Goal: Check status: Check status

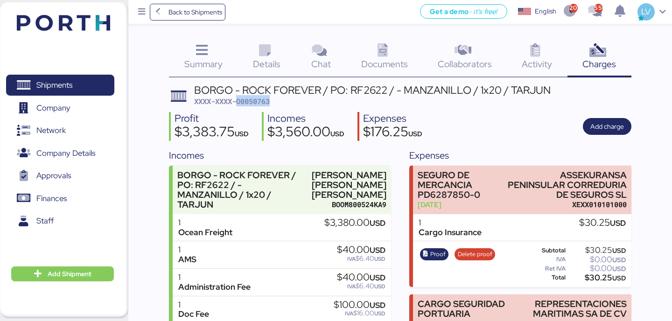
click at [261, 101] on span "XXXX-XXXX-O0050763" at bounding box center [232, 101] width 76 height 9
click at [206, 14] on span "Back to Shipments" at bounding box center [196, 12] width 54 height 11
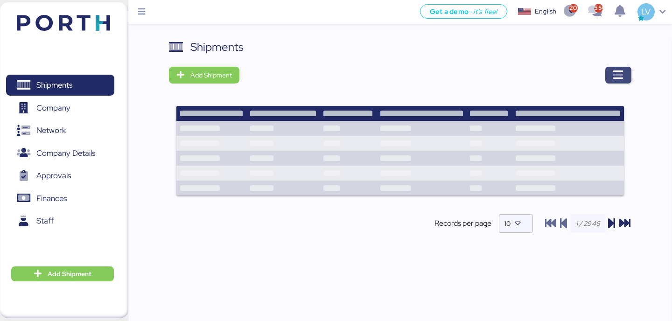
click at [616, 68] on span "button" at bounding box center [619, 75] width 26 height 17
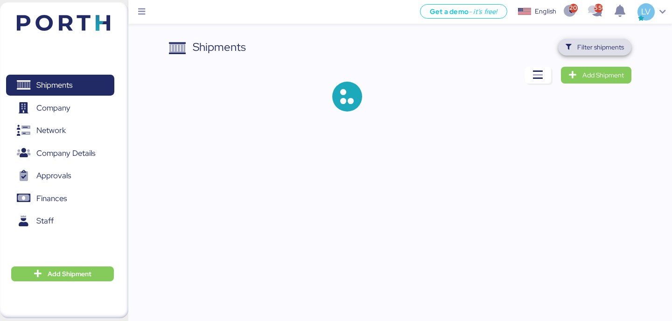
click at [610, 46] on span "Filter shipments" at bounding box center [601, 47] width 47 height 11
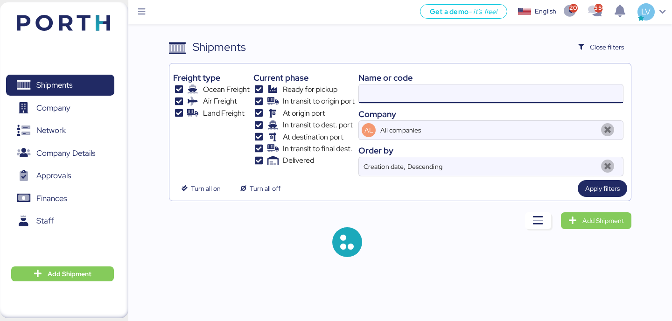
click at [538, 94] on input at bounding box center [491, 94] width 264 height 19
paste input "O0051972"
type input "O0051972"
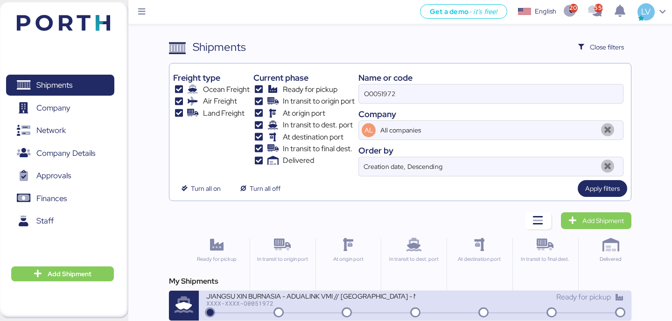
click at [252, 304] on div "XXXX-XXXX-O0051972" at bounding box center [310, 303] width 209 height 7
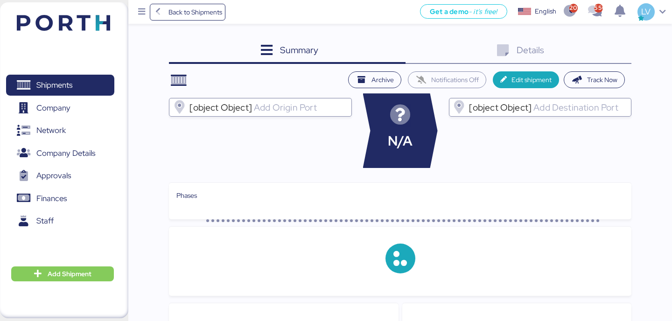
click at [609, 52] on div "Details 0" at bounding box center [519, 51] width 226 height 25
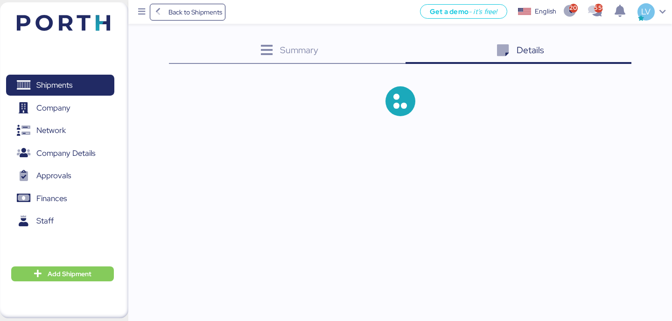
drag, startPoint x: 604, startPoint y: 50, endPoint x: 599, endPoint y: 50, distance: 5.6
click at [604, 50] on div "Details 0" at bounding box center [519, 51] width 226 height 25
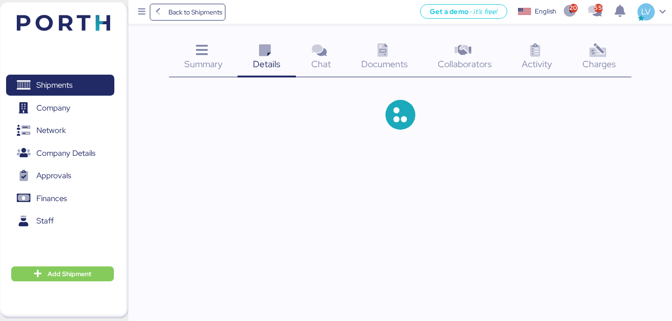
click at [599, 51] on icon at bounding box center [598, 51] width 20 height 14
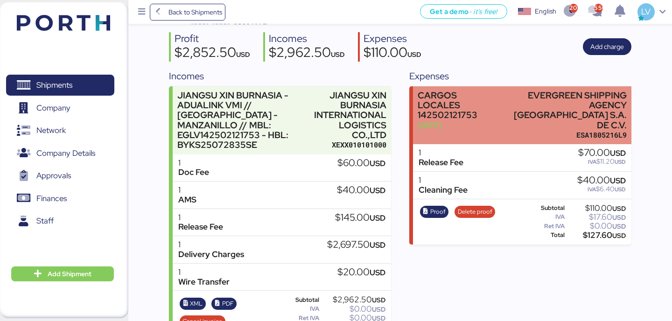
scroll to position [113, 0]
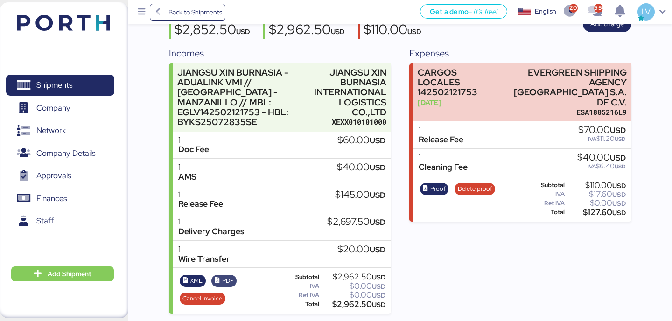
click at [218, 280] on icon "button" at bounding box center [218, 281] width 6 height 6
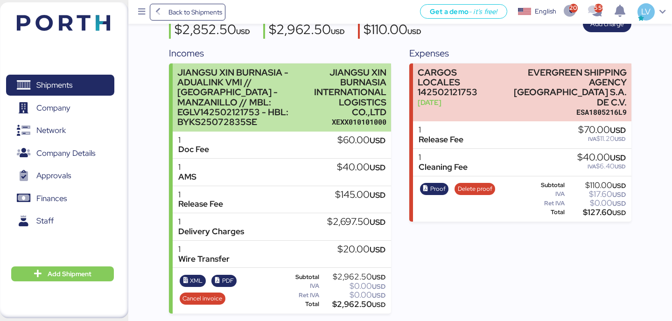
scroll to position [0, 0]
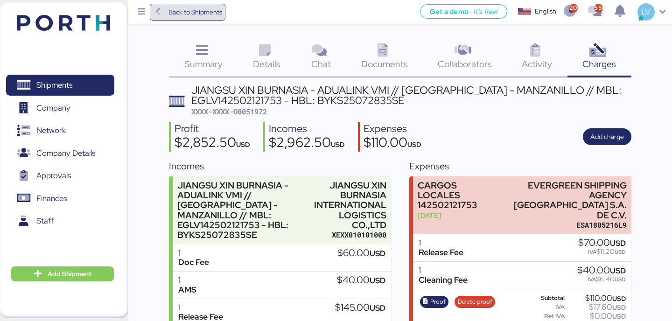
click at [196, 13] on span "Back to Shipments" at bounding box center [196, 12] width 54 height 11
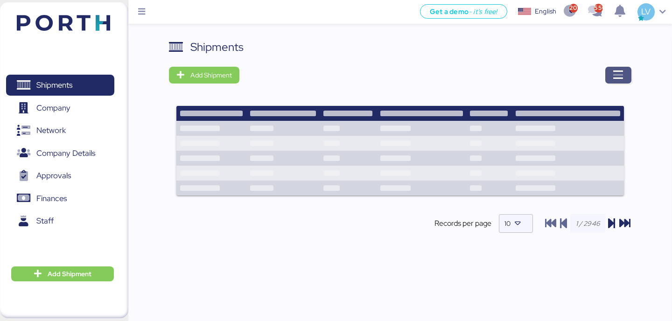
click at [620, 72] on icon "button" at bounding box center [618, 75] width 11 height 11
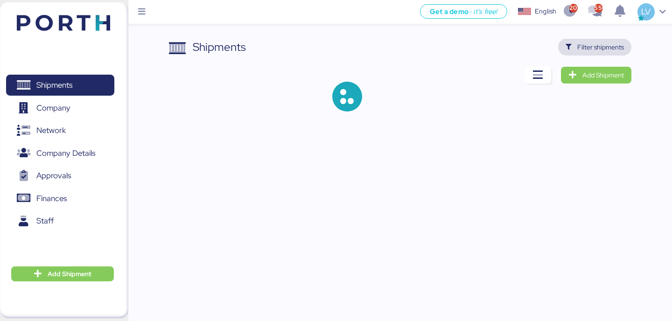
click at [611, 46] on span "Filter shipments" at bounding box center [601, 47] width 47 height 11
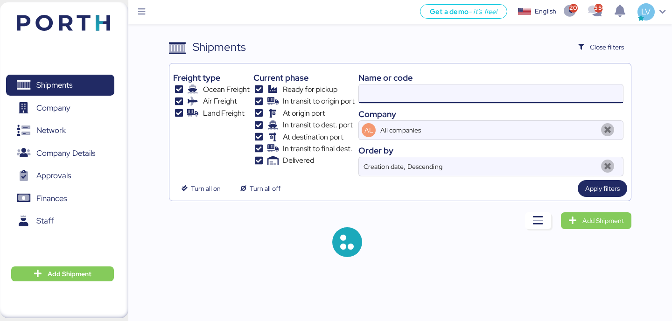
click at [501, 99] on input at bounding box center [491, 94] width 264 height 19
paste input "O0051973"
type input "O0051973"
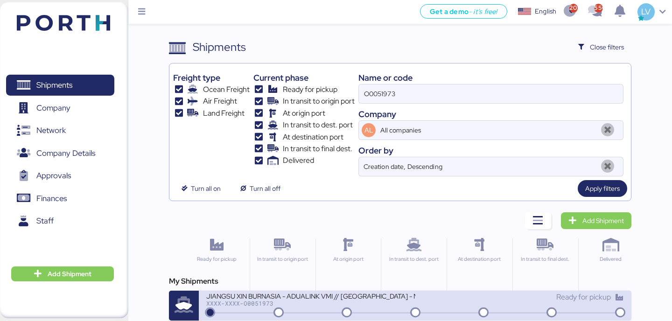
click at [307, 297] on div "JIANGSU XIN BURNASIA - ADUALINK VMI // [GEOGRAPHIC_DATA] - MANZANILLO // MBL: E…" at bounding box center [310, 296] width 209 height 8
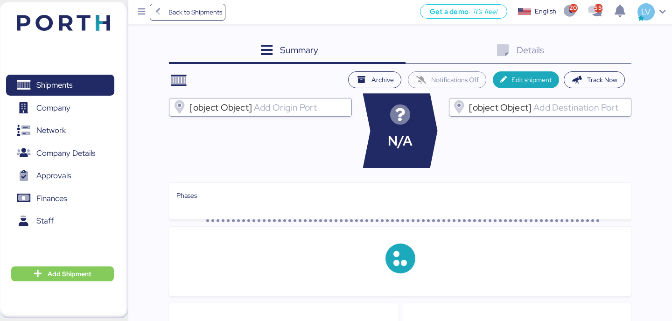
click at [613, 53] on div "Details 0" at bounding box center [519, 51] width 226 height 25
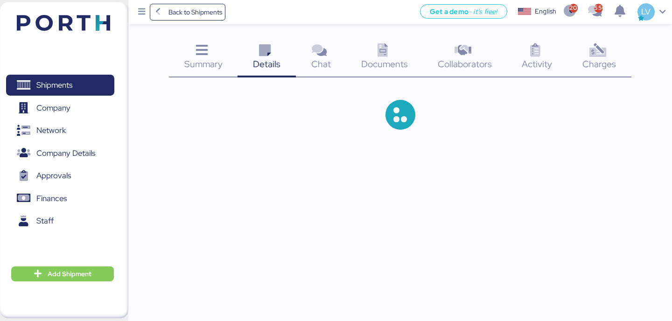
click at [595, 56] on icon at bounding box center [598, 51] width 20 height 14
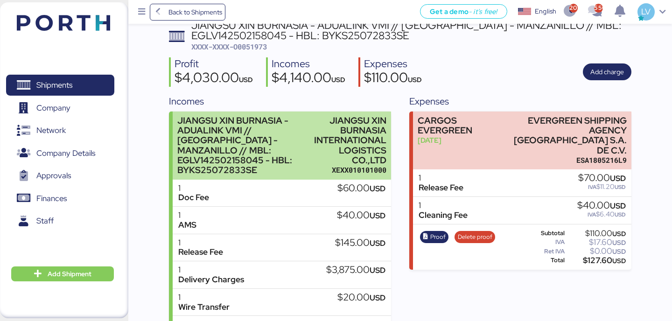
scroll to position [113, 0]
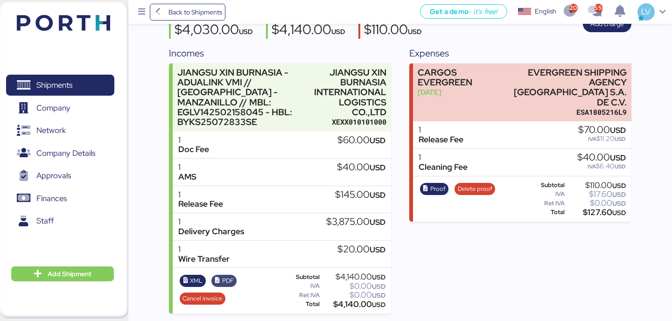
click at [228, 277] on span "PDF" at bounding box center [228, 281] width 12 height 10
click at [224, 279] on span "PDF" at bounding box center [228, 281] width 12 height 10
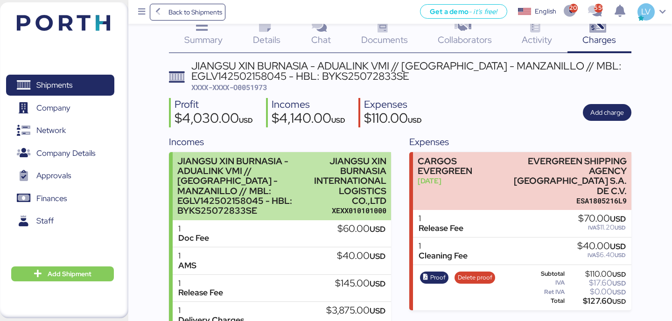
scroll to position [0, 0]
